Goal: Task Accomplishment & Management: Use online tool/utility

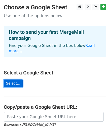
click at [17, 80] on link "Select..." at bounding box center [13, 84] width 19 height 8
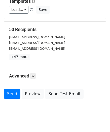
scroll to position [77, 0]
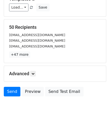
click at [37, 37] on div "ESTOPAMOTOS2@HOTMAIL.COM" at bounding box center [55, 35] width 100 height 6
click at [34, 49] on div "50 Recipients ESTOPAMOTOS2@HOTMAIL.COM ADMON@HOTELESDECOSTAACOSTA.COM ADMINISTR…" at bounding box center [55, 41] width 92 height 33
click at [17, 40] on small "ADMON@HOTELESDECOSTAACOSTA.COM" at bounding box center [37, 41] width 56 height 4
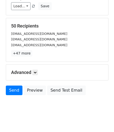
scroll to position [78, 0]
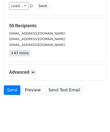
click at [16, 53] on link "+47 more" at bounding box center [19, 53] width 21 height 6
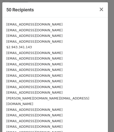
click at [32, 41] on small "SOCEL37@YAHOO.COM" at bounding box center [34, 42] width 56 height 4
click at [29, 50] on div "BORALCOLOMBIA@GMAIL.COM" at bounding box center [55, 53] width 98 height 6
click at [29, 47] on div "$2.943.341.143" at bounding box center [55, 47] width 98 height 6
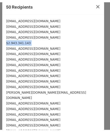
scroll to position [0, 0]
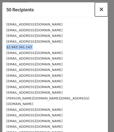
click at [101, 10] on button "×" at bounding box center [101, 9] width 13 height 14
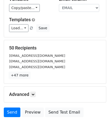
scroll to position [62, 0]
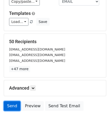
click at [12, 105] on link "Send" at bounding box center [12, 106] width 17 height 10
click at [10, 105] on link "Send" at bounding box center [12, 106] width 17 height 10
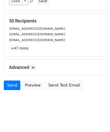
scroll to position [0, 0]
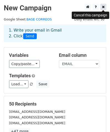
click at [105, 7] on icon at bounding box center [103, 7] width 3 height 4
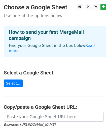
scroll to position [1, 0]
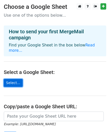
click at [7, 79] on link "Select..." at bounding box center [13, 83] width 19 height 8
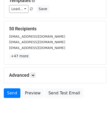
scroll to position [77, 0]
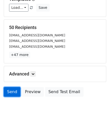
click at [13, 92] on link "Send" at bounding box center [12, 92] width 17 height 10
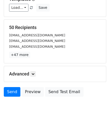
scroll to position [0, 0]
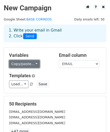
click at [29, 63] on link "Copy/paste..." at bounding box center [24, 64] width 31 height 8
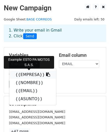
click at [29, 73] on link "{{EMPRESA}}" at bounding box center [32, 75] width 47 height 8
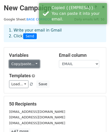
click at [35, 67] on link "Copy/paste..." at bounding box center [24, 64] width 31 height 8
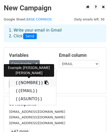
click at [34, 81] on link "{{NOMBRE}}" at bounding box center [32, 83] width 47 height 8
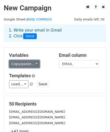
click at [28, 66] on link "Copy/paste..." at bounding box center [24, 64] width 31 height 8
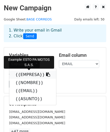
click at [32, 74] on link "{{EMPRESA}}" at bounding box center [32, 75] width 47 height 8
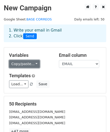
click at [33, 65] on link "Copy/paste..." at bounding box center [24, 64] width 31 height 8
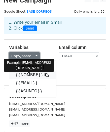
scroll to position [8, 0]
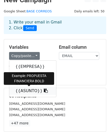
click at [32, 91] on link "{{ASUNTO}}" at bounding box center [32, 91] width 47 height 8
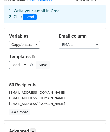
scroll to position [0, 0]
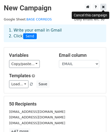
click at [104, 7] on icon at bounding box center [103, 7] width 3 height 4
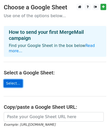
click at [14, 80] on link "Select..." at bounding box center [13, 84] width 19 height 8
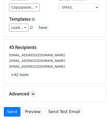
scroll to position [61, 0]
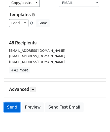
click at [11, 109] on link "Send" at bounding box center [12, 108] width 17 height 10
